Goal: Information Seeking & Learning: Compare options

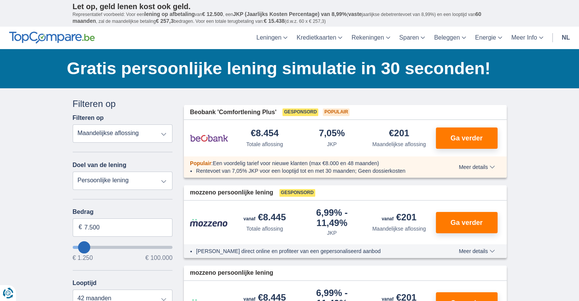
click at [161, 135] on select "Totale aflossing JKP Maandelijkse aflossing" at bounding box center [123, 134] width 100 height 18
click at [73, 125] on select "Totale aflossing JKP Maandelijkse aflossing" at bounding box center [123, 134] width 100 height 18
click at [163, 131] on select "Totale aflossing JKP Maandelijkse aflossing" at bounding box center [123, 134] width 100 height 18
select select "mrp+"
click at [73, 125] on select "Totale aflossing JKP Maandelijkse aflossing" at bounding box center [123, 134] width 100 height 18
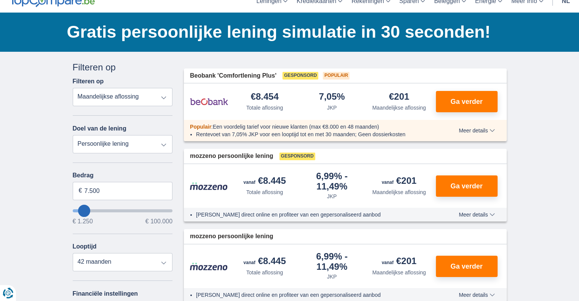
scroll to position [37, 0]
drag, startPoint x: 111, startPoint y: 188, endPoint x: 44, endPoint y: 178, distance: 67.7
type input "7250"
click at [115, 253] on select "12 maanden 18 maanden 24 maanden 30 maanden 36 maanden 42 maanden" at bounding box center [123, 262] width 100 height 18
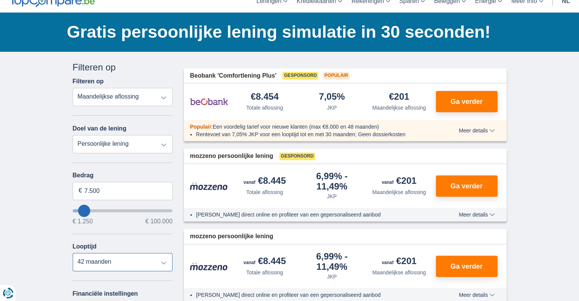
select select "36"
click at [73, 253] on select "12 maanden 18 maanden 24 maanden 30 maanden 36 maanden 42 maanden" at bounding box center [123, 262] width 100 height 18
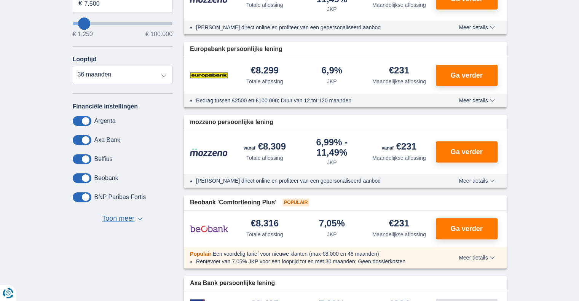
scroll to position [239, 0]
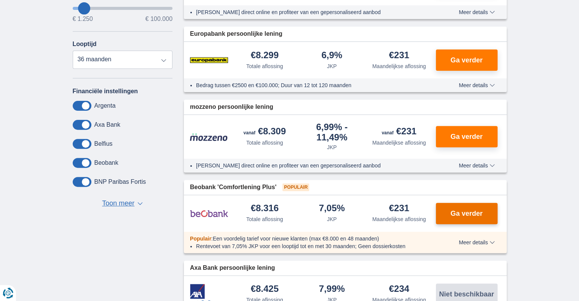
click at [470, 203] on button "Ga verder" at bounding box center [467, 213] width 62 height 21
